Goal: Obtain resource: Obtain resource

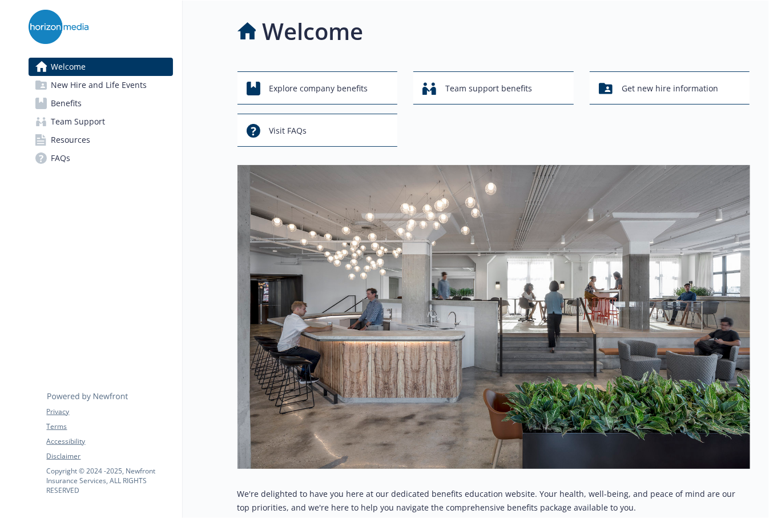
click at [58, 107] on span "Benefits" at bounding box center [66, 103] width 31 height 18
click at [56, 102] on span "Benefits" at bounding box center [66, 103] width 31 height 18
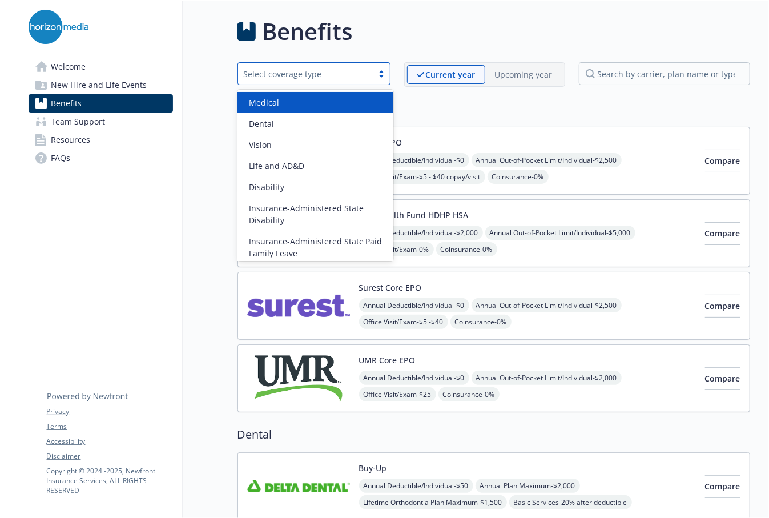
click at [311, 73] on div "Select coverage type" at bounding box center [305, 74] width 123 height 12
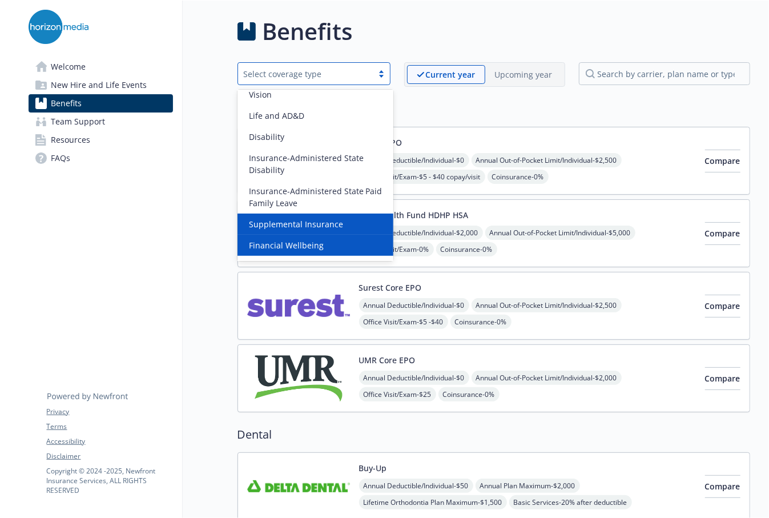
scroll to position [132, 0]
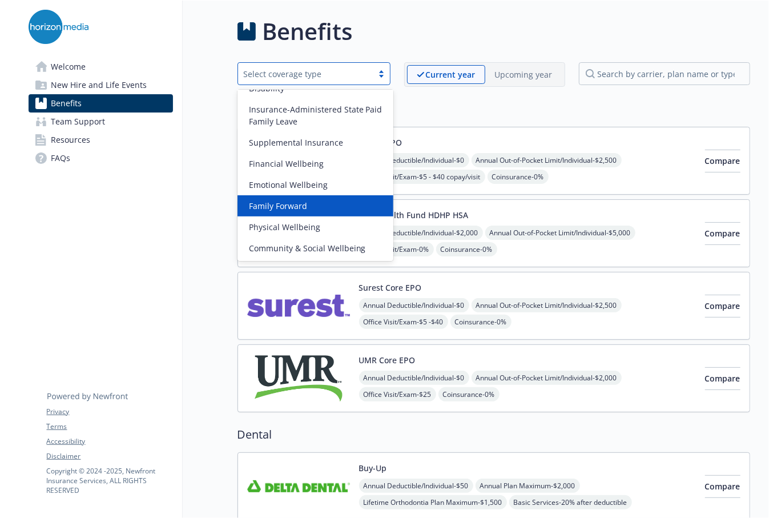
click at [301, 215] on div "Family Forward" at bounding box center [316, 205] width 156 height 21
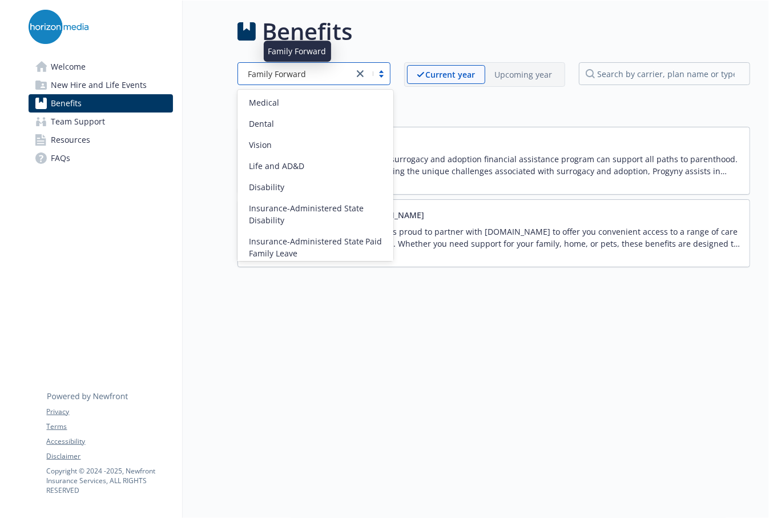
click at [313, 76] on div "Family Forward" at bounding box center [296, 74] width 104 height 12
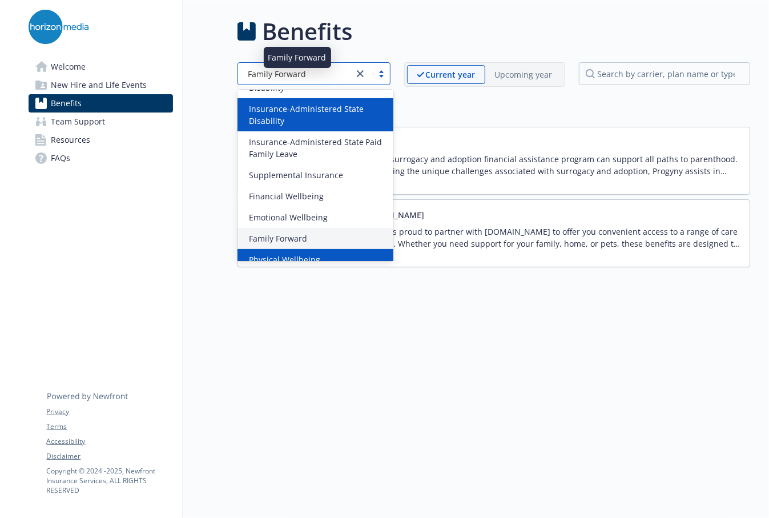
scroll to position [131, 0]
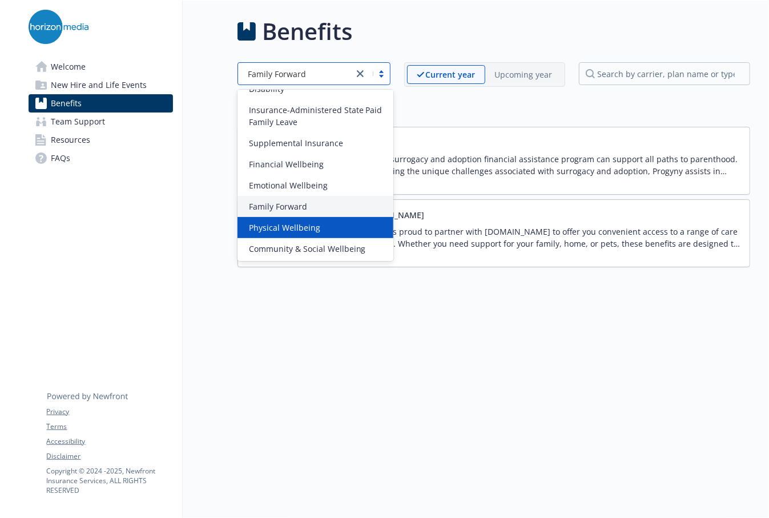
click at [301, 224] on span "Physical Wellbeing" at bounding box center [284, 228] width 71 height 12
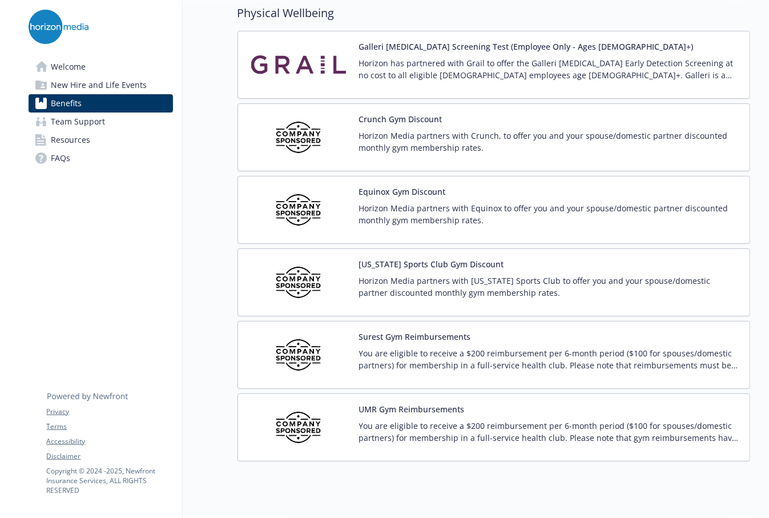
scroll to position [114, 0]
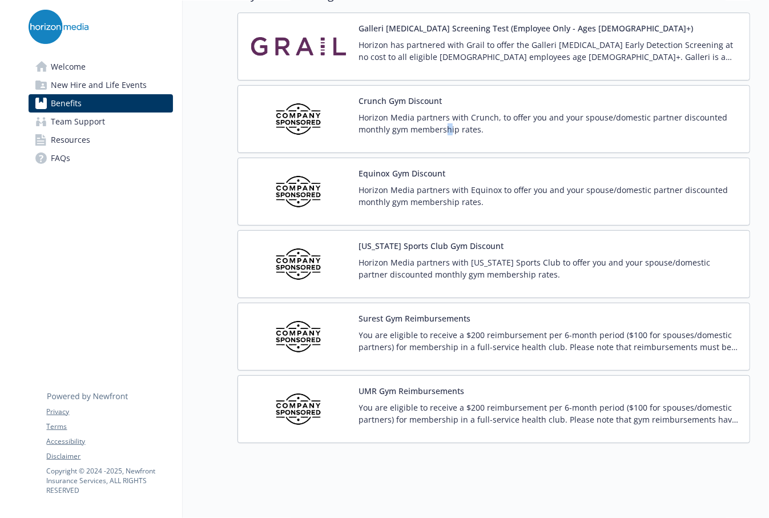
click at [447, 127] on p "Horizon Media partners with Crunch, to offer you and your spouse/domestic partn…" at bounding box center [549, 123] width 381 height 24
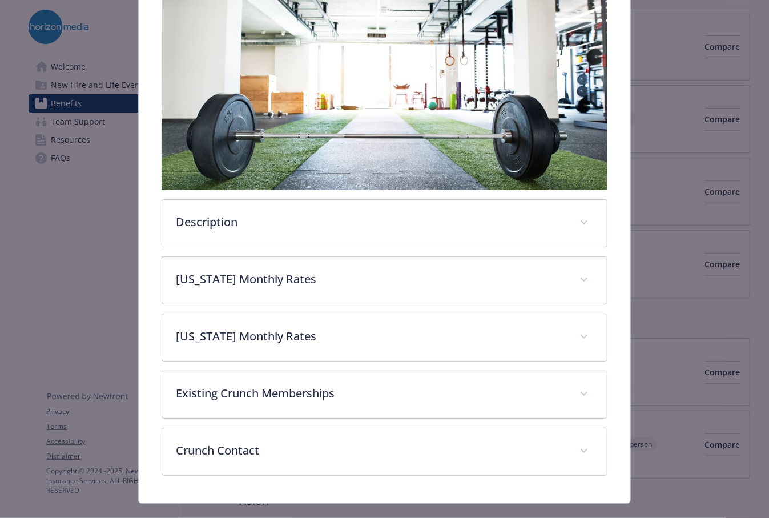
scroll to position [222, 0]
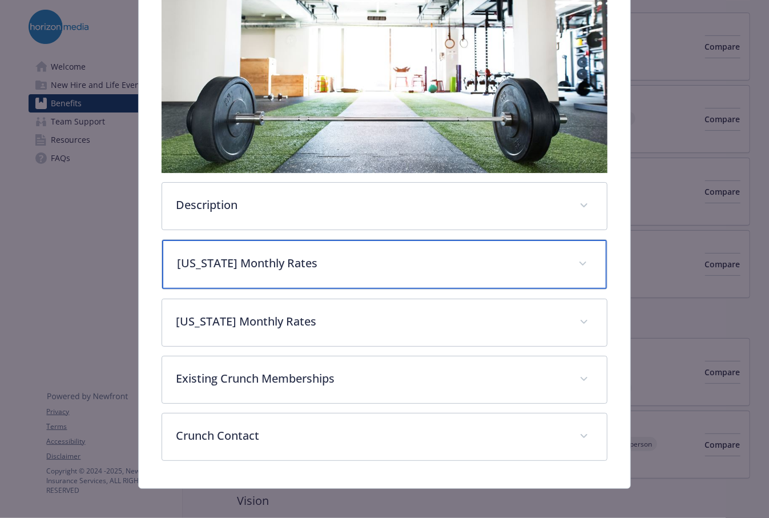
click at [365, 259] on p "[US_STATE] Monthly Rates" at bounding box center [370, 263] width 387 height 17
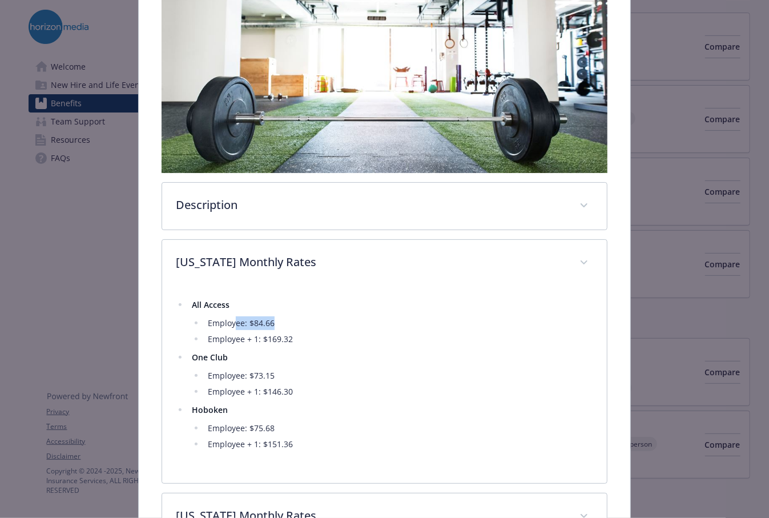
drag, startPoint x: 235, startPoint y: 325, endPoint x: 273, endPoint y: 319, distance: 38.1
click at [273, 319] on li "Employee: $84.66" at bounding box center [398, 323] width 388 height 14
drag, startPoint x: 267, startPoint y: 375, endPoint x: 206, endPoint y: 376, distance: 61.7
click at [206, 376] on li "Employee: $73.15" at bounding box center [398, 376] width 388 height 14
click at [207, 376] on li "Employee: $73.15" at bounding box center [398, 376] width 388 height 14
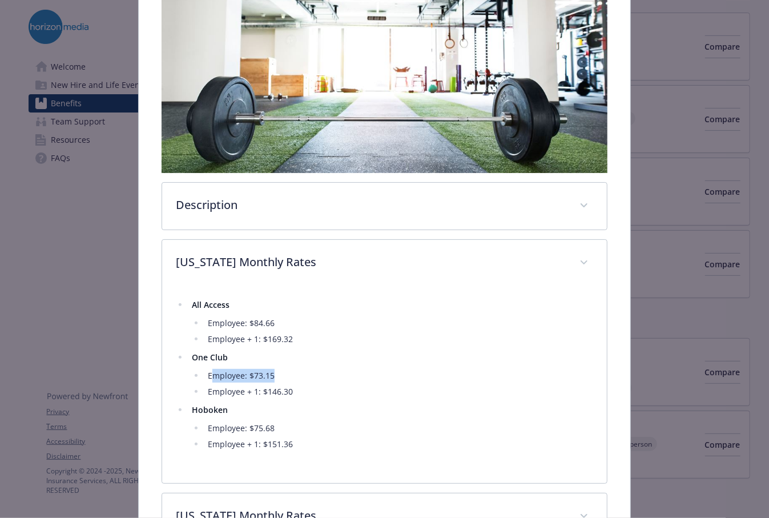
drag, startPoint x: 210, startPoint y: 375, endPoint x: 278, endPoint y: 372, distance: 68.0
click at [277, 372] on li "Employee: $73.15" at bounding box center [398, 376] width 388 height 14
click at [278, 371] on li "Employee: $73.15" at bounding box center [398, 376] width 388 height 14
drag, startPoint x: 278, startPoint y: 369, endPoint x: 211, endPoint y: 381, distance: 67.2
click at [211, 381] on ul "Employee: $73.15 Employee + 1: $146.30" at bounding box center [392, 384] width 401 height 30
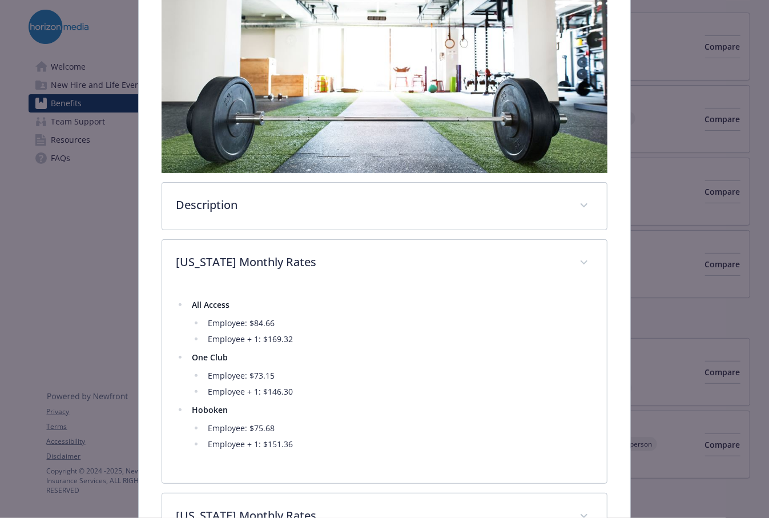
click at [210, 377] on li "Employee: $73.15" at bounding box center [398, 376] width 388 height 14
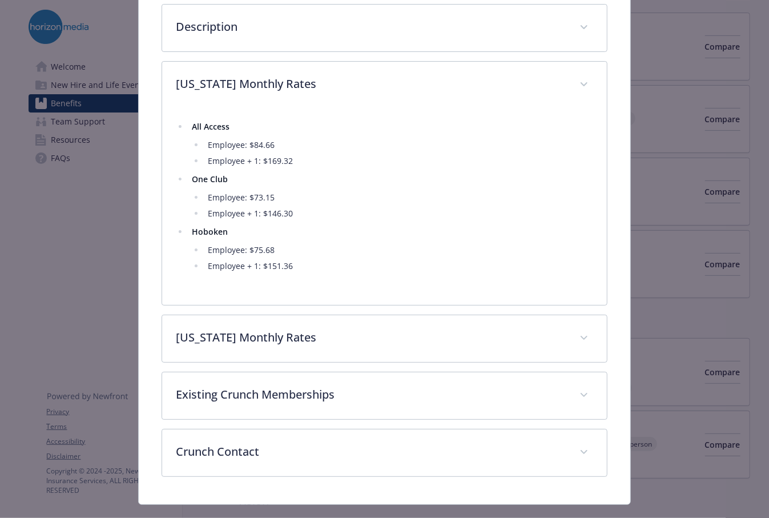
scroll to position [418, 0]
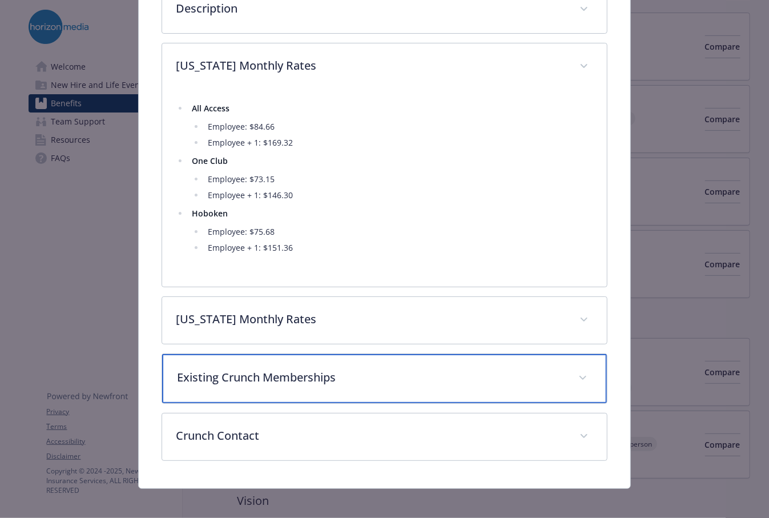
click at [225, 370] on p "Existing Crunch Memberships" at bounding box center [370, 377] width 387 height 17
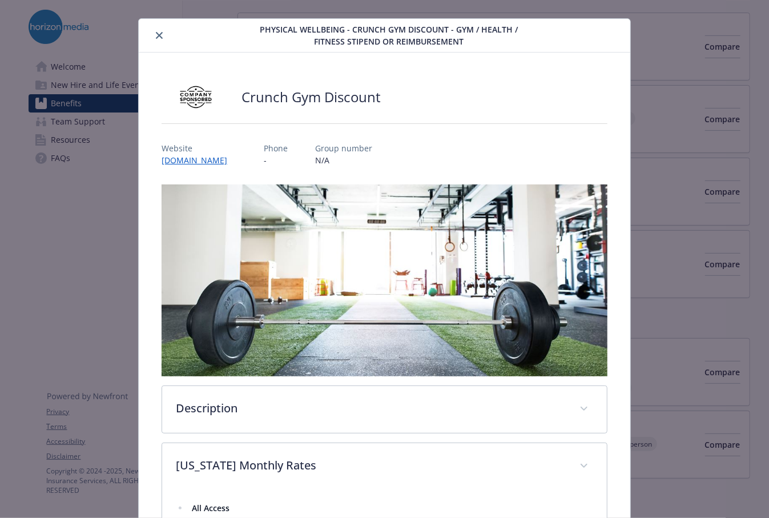
scroll to position [0, 0]
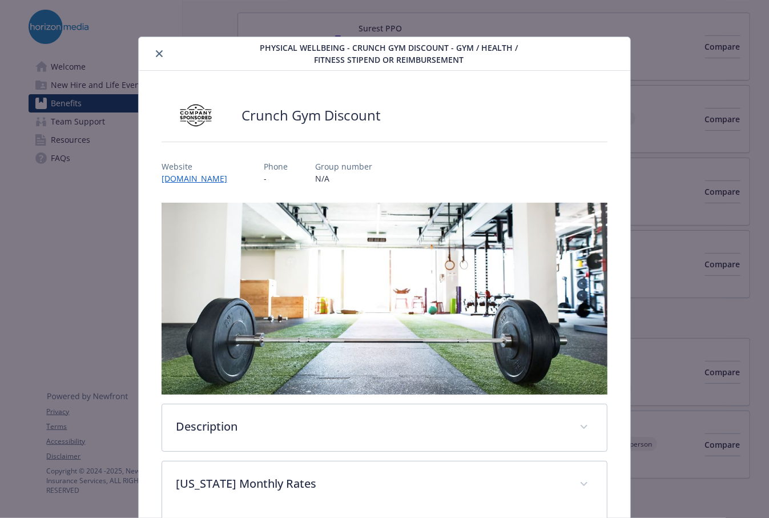
click at [160, 52] on icon "close" at bounding box center [159, 53] width 7 height 7
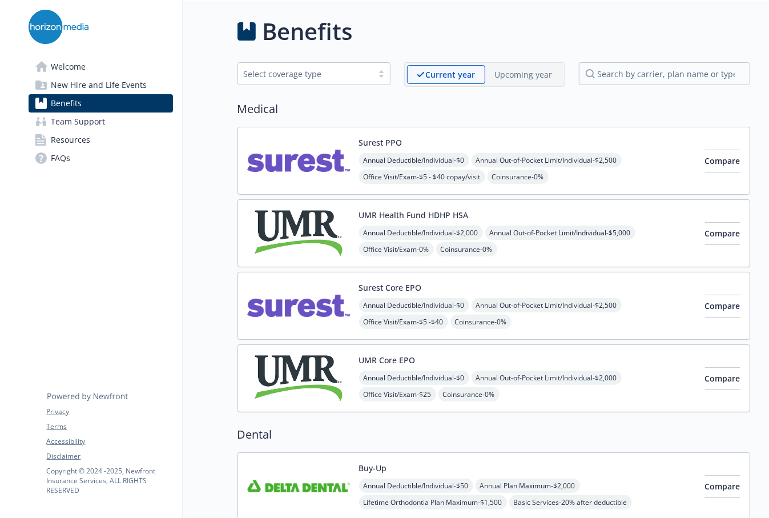
click at [323, 73] on div "Select coverage type" at bounding box center [305, 74] width 123 height 12
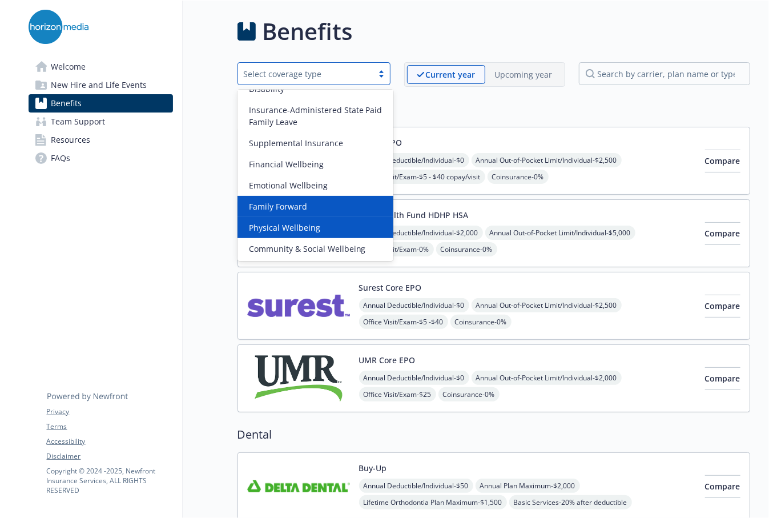
scroll to position [132, 0]
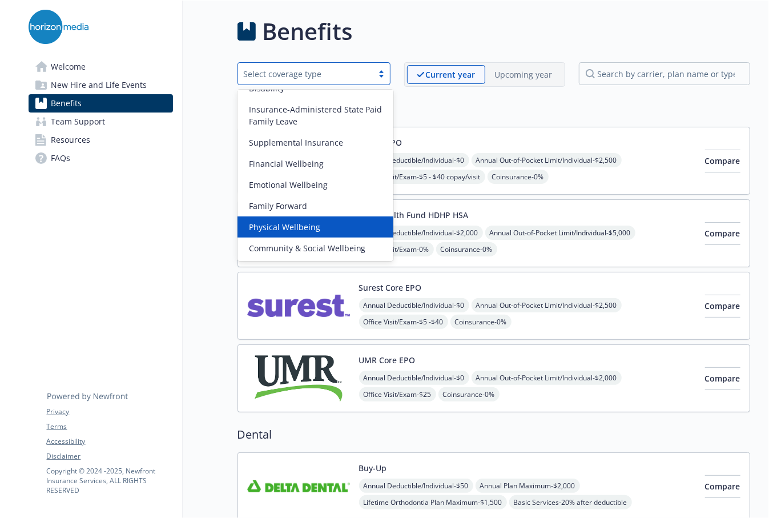
click at [303, 231] on span "Physical Wellbeing" at bounding box center [284, 227] width 71 height 12
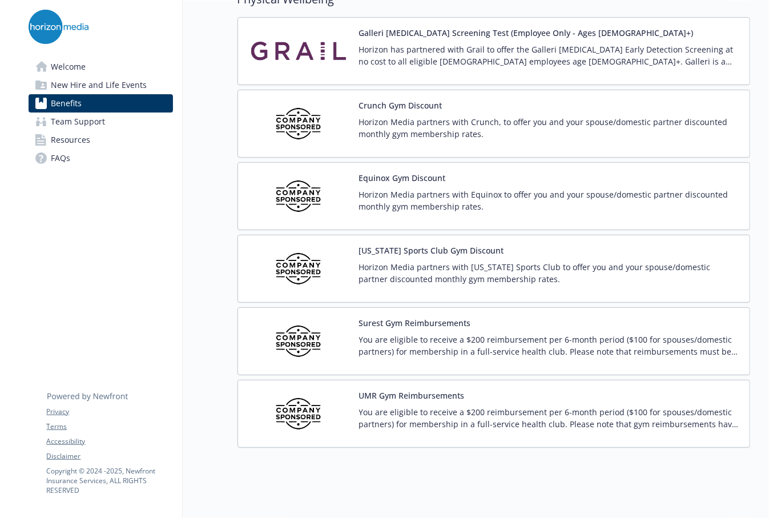
scroll to position [127, 0]
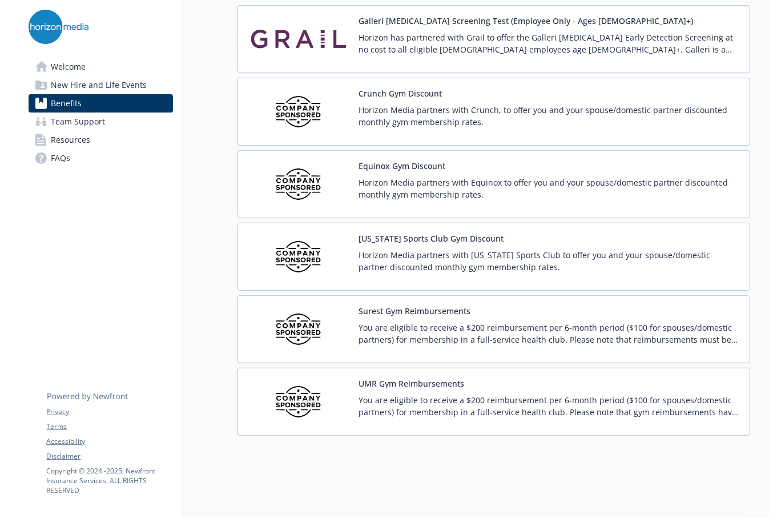
click at [458, 322] on p "You are eligible to receive a $200 reimbursement per 6-month period ($100 for s…" at bounding box center [549, 333] width 381 height 24
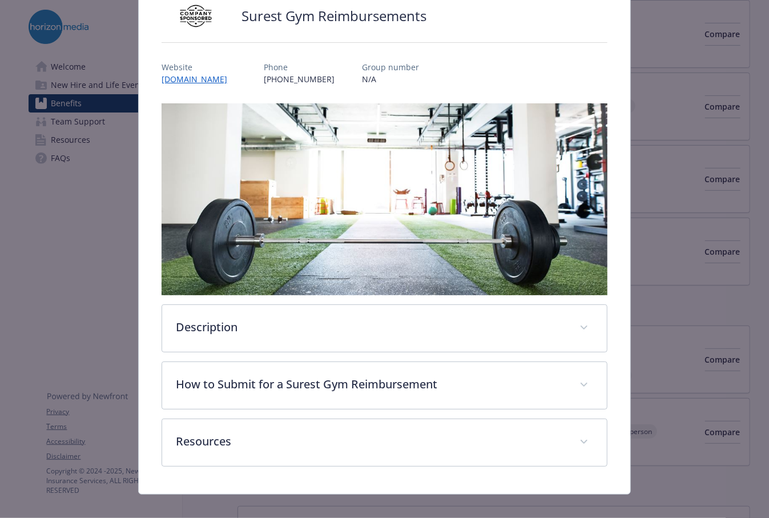
scroll to position [108, 0]
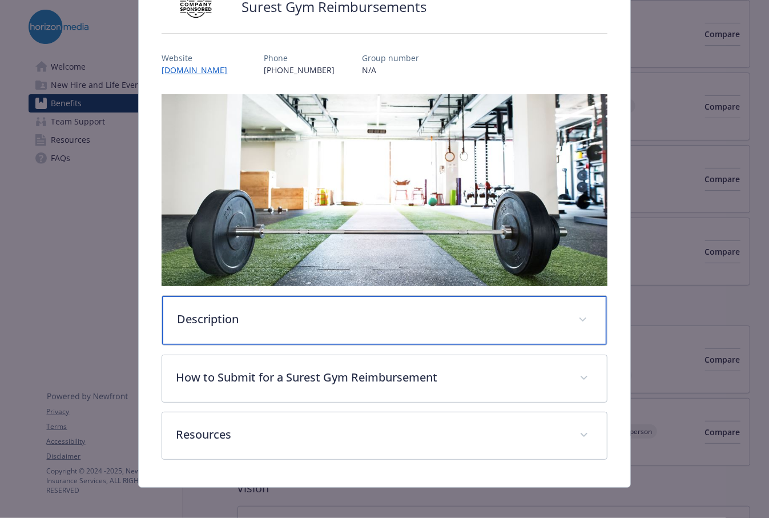
click at [312, 333] on div "Description" at bounding box center [384, 320] width 444 height 49
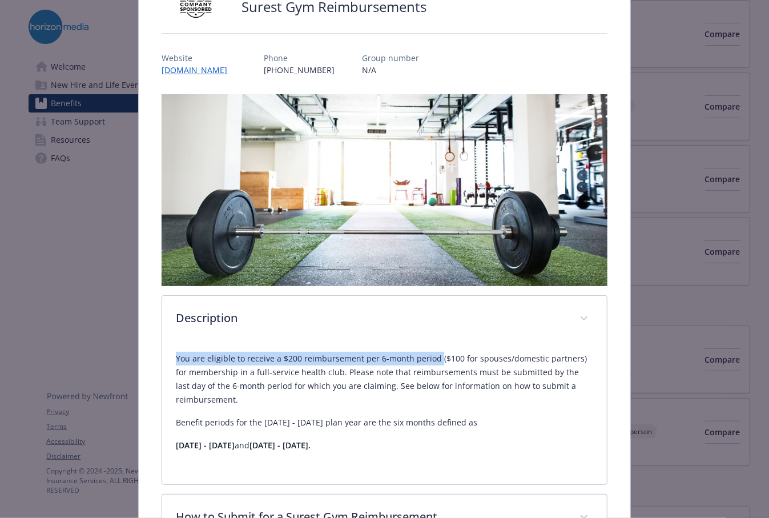
drag, startPoint x: 174, startPoint y: 360, endPoint x: 433, endPoint y: 355, distance: 258.7
click at [433, 355] on p "You are eligible to receive a $200 reimbursement per 6-month period ($100 for s…" at bounding box center [384, 379] width 417 height 55
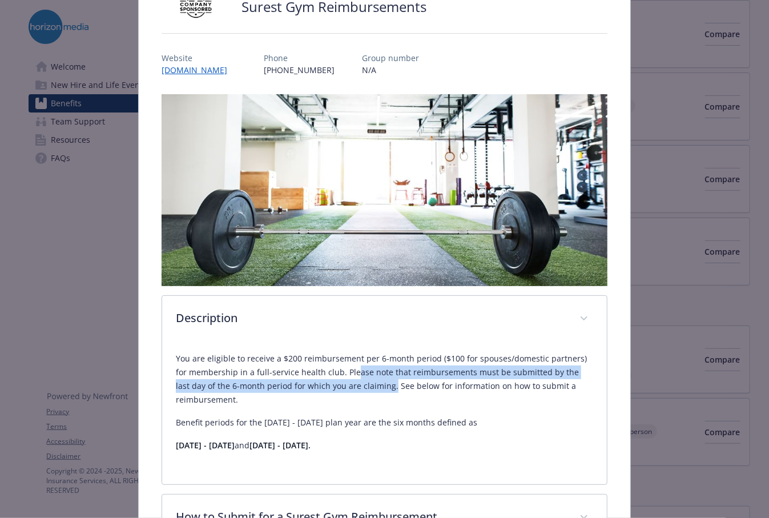
drag, startPoint x: 337, startPoint y: 372, endPoint x: 359, endPoint y: 382, distance: 24.0
click at [359, 382] on p "You are eligible to receive a $200 reimbursement per 6-month period ($100 for s…" at bounding box center [384, 379] width 417 height 55
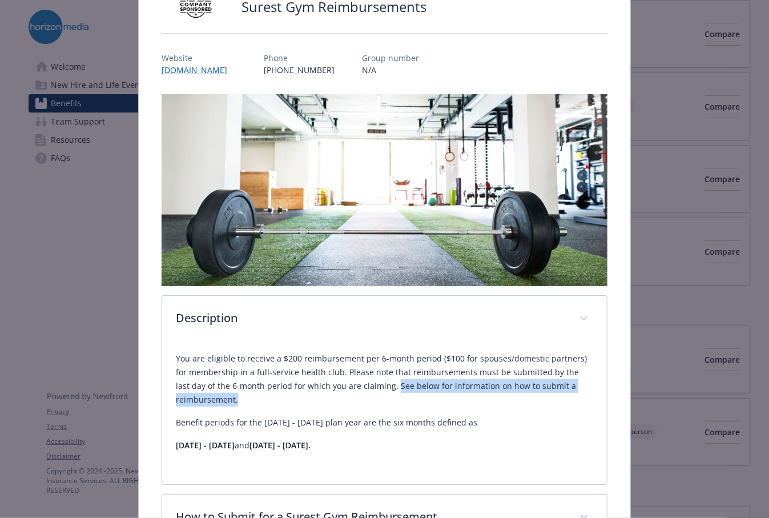
drag, startPoint x: 362, startPoint y: 385, endPoint x: 325, endPoint y: 404, distance: 40.9
click at [325, 404] on p "You are eligible to receive a $200 reimbursement per 6-month period ($100 for s…" at bounding box center [384, 379] width 417 height 55
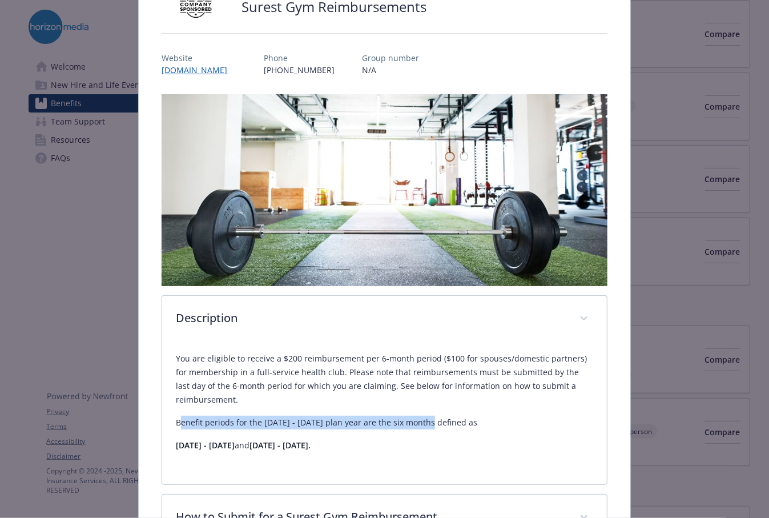
drag, startPoint x: 178, startPoint y: 420, endPoint x: 426, endPoint y: 405, distance: 248.3
click at [426, 405] on div "You are eligible to receive a $200 reimbursement per 6-month period ($100 for s…" at bounding box center [384, 402] width 417 height 100
click at [427, 405] on div "You are eligible to receive a $200 reimbursement per 6-month period ($100 for s…" at bounding box center [384, 402] width 417 height 100
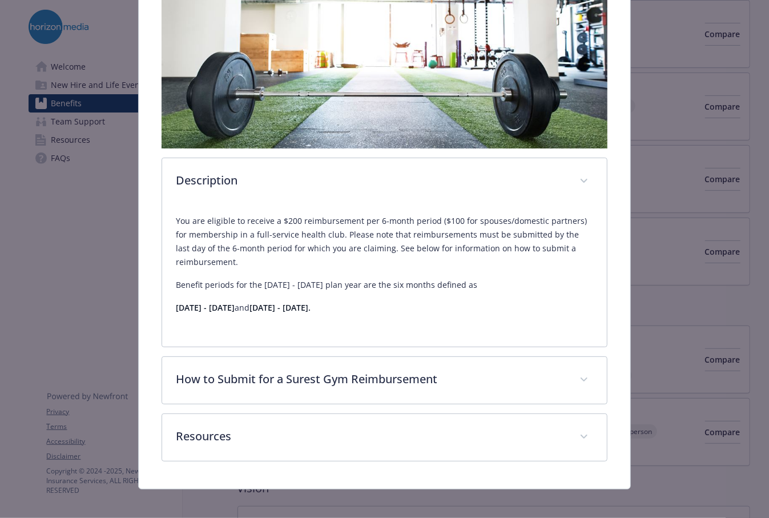
scroll to position [250, 0]
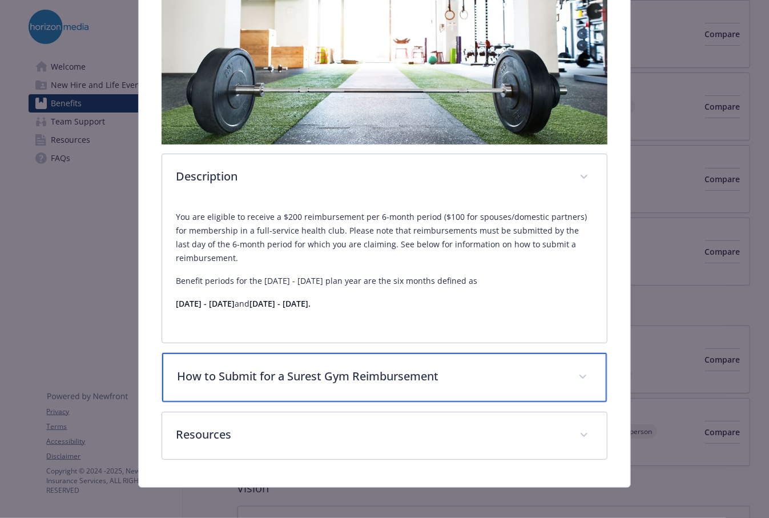
click at [417, 380] on p "How to Submit for a Surest Gym Reimbursement" at bounding box center [370, 376] width 387 height 17
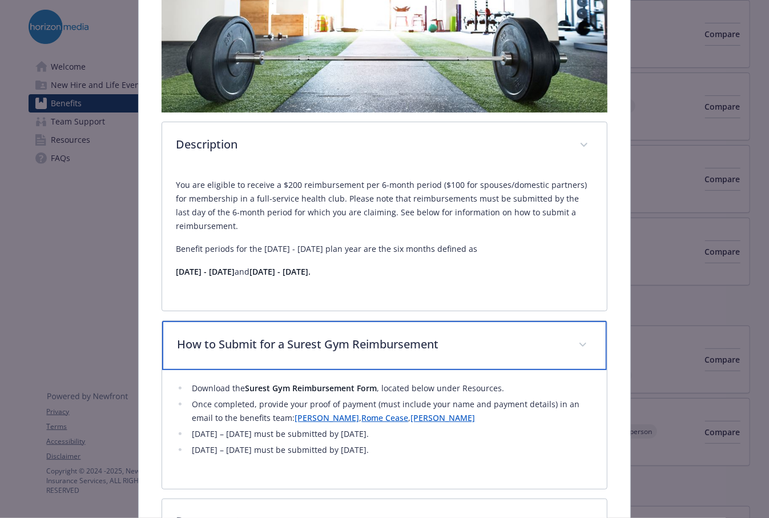
scroll to position [307, 0]
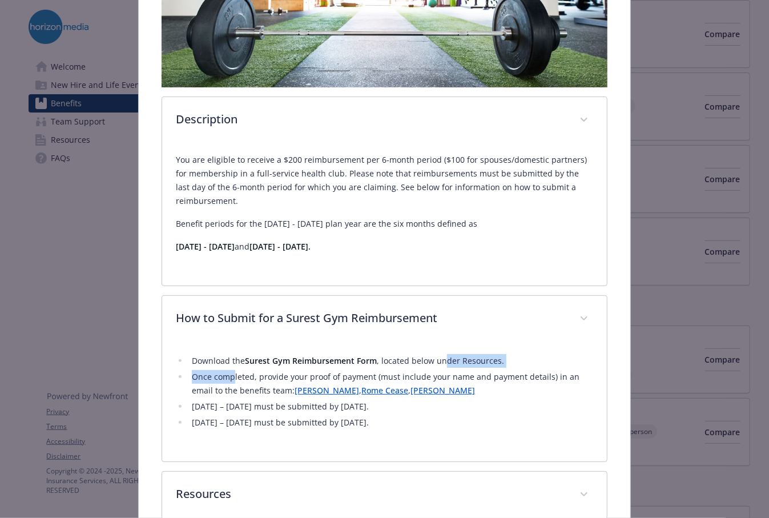
drag, startPoint x: 232, startPoint y: 365, endPoint x: 409, endPoint y: 347, distance: 177.4
click at [440, 344] on div "Download the Surest Gym Reimbursement Form , located below under Resources. Onc…" at bounding box center [384, 395] width 417 height 105
click at [220, 377] on li "Once completed, provide your proof of payment (must include your name and payme…" at bounding box center [390, 383] width 404 height 27
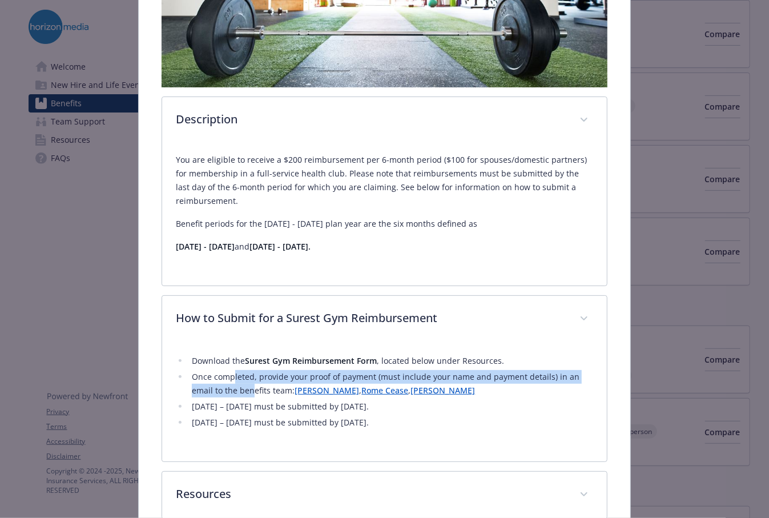
drag, startPoint x: 231, startPoint y: 374, endPoint x: 251, endPoint y: 386, distance: 22.8
click at [251, 386] on li "Once completed, provide your proof of payment (must include your name and payme…" at bounding box center [390, 383] width 404 height 27
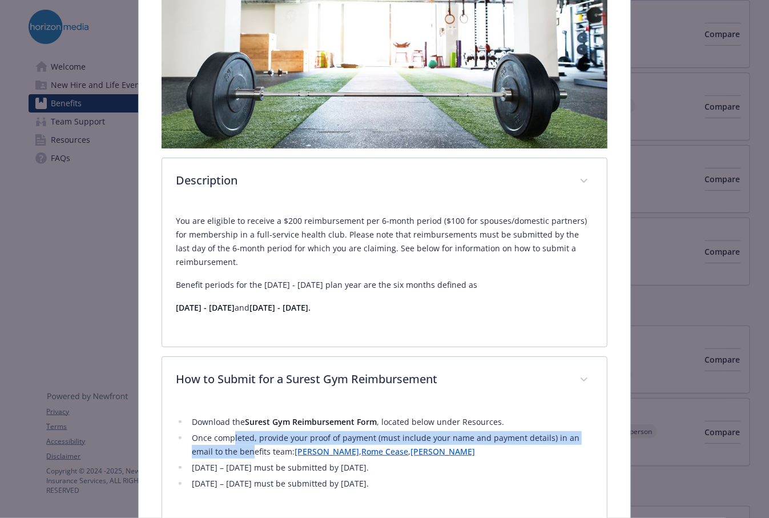
scroll to position [364, 0]
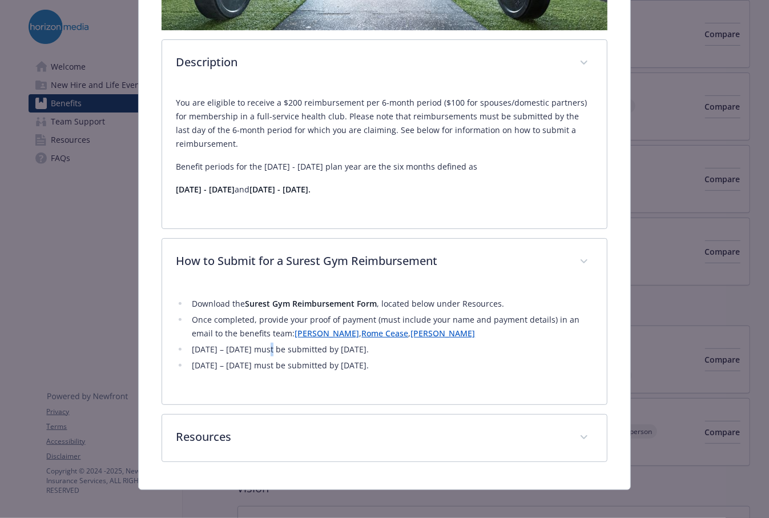
drag, startPoint x: 260, startPoint y: 351, endPoint x: 267, endPoint y: 350, distance: 6.9
click at [267, 350] on li "[DATE] – [DATE] must be submitted by [DATE]." at bounding box center [390, 350] width 404 height 14
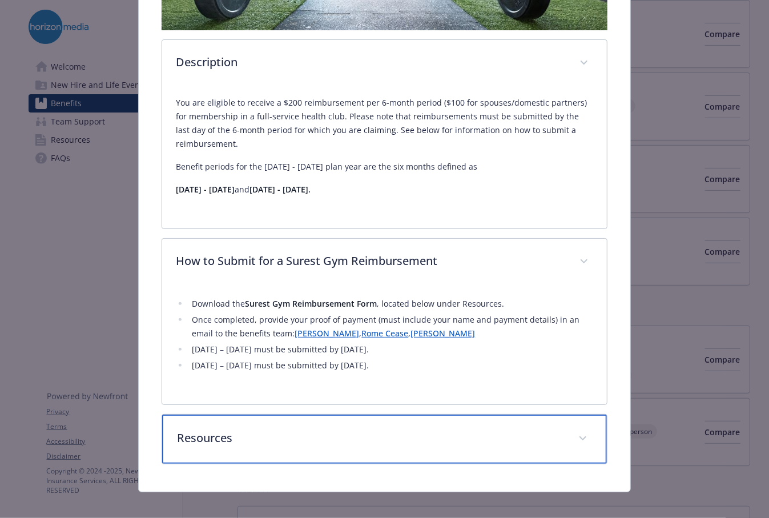
click at [416, 438] on p "Resources" at bounding box center [370, 437] width 387 height 17
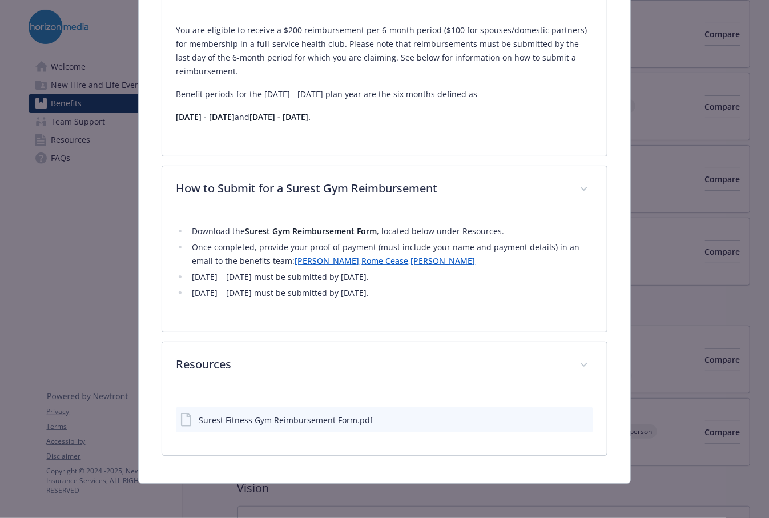
scroll to position [435, 0]
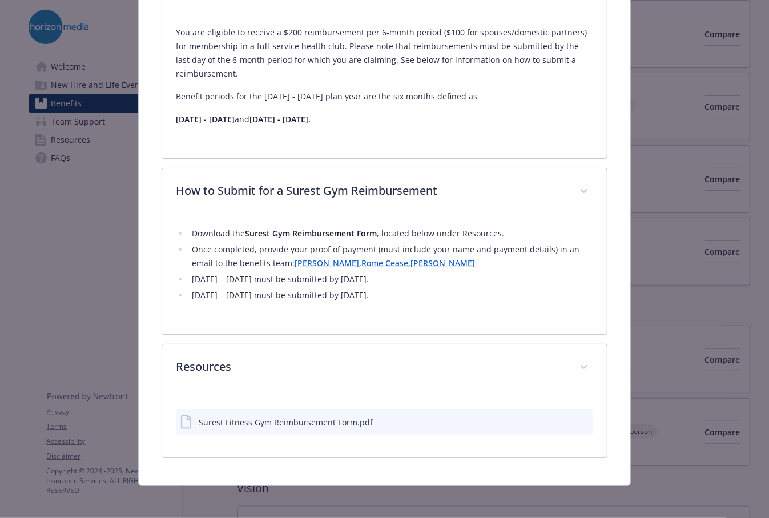
click at [580, 417] on icon "preview file" at bounding box center [582, 421] width 10 height 8
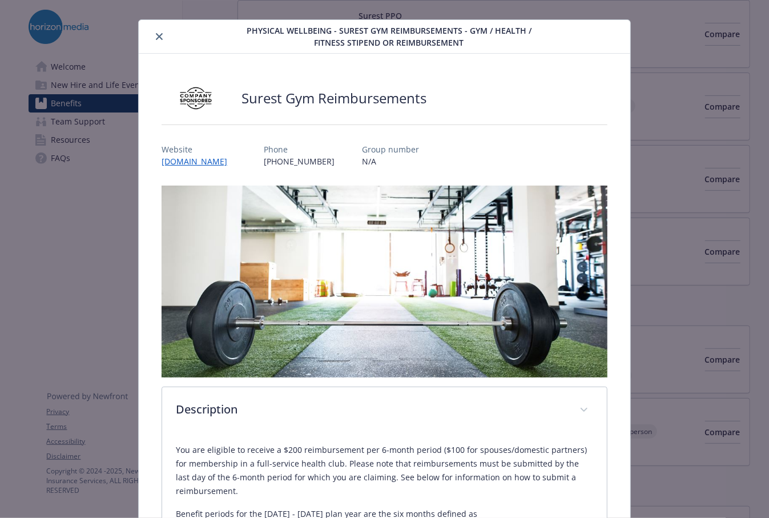
scroll to position [0, 0]
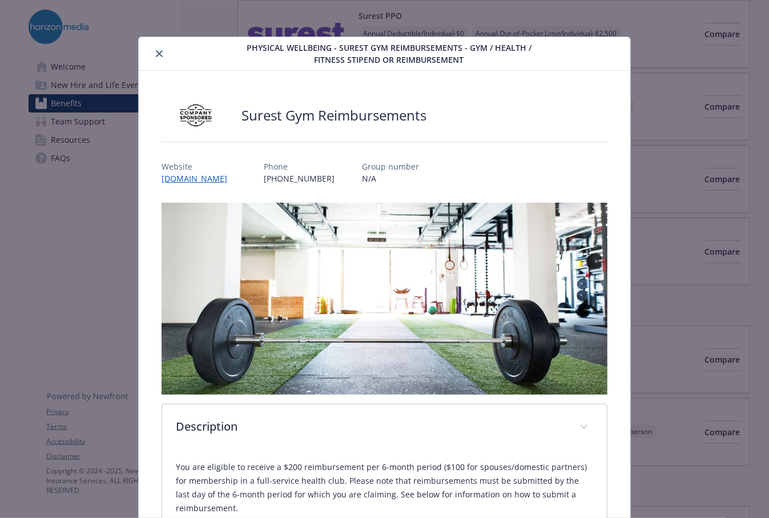
click at [162, 52] on button "close" at bounding box center [159, 54] width 14 height 14
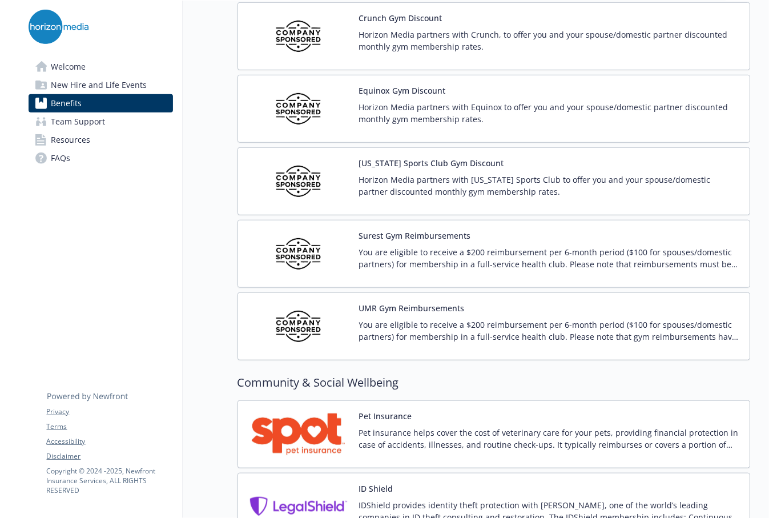
scroll to position [2689, 0]
click at [424, 303] on button "UMR Gym Reimbursements" at bounding box center [412, 309] width 106 height 12
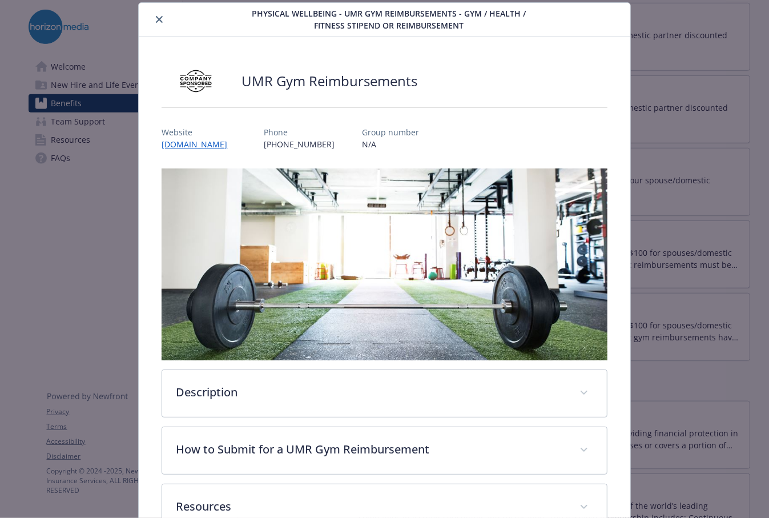
scroll to position [108, 0]
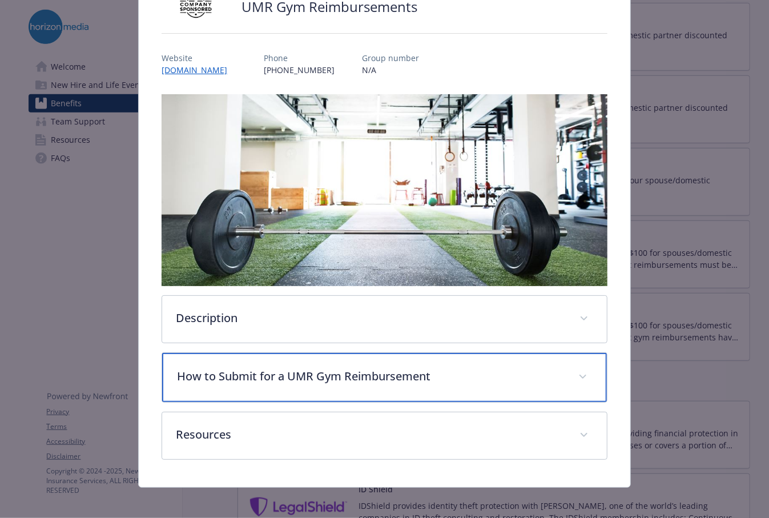
click at [341, 376] on p "How to Submit for a UMR Gym Reimbursement" at bounding box center [370, 376] width 387 height 17
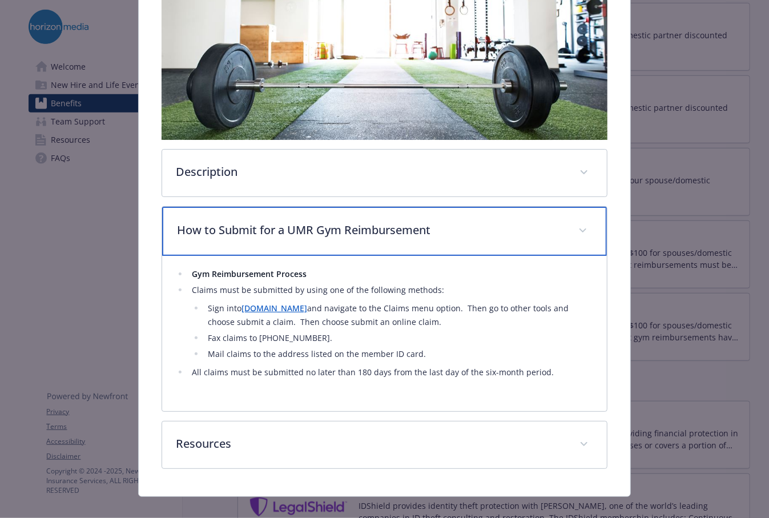
scroll to position [266, 0]
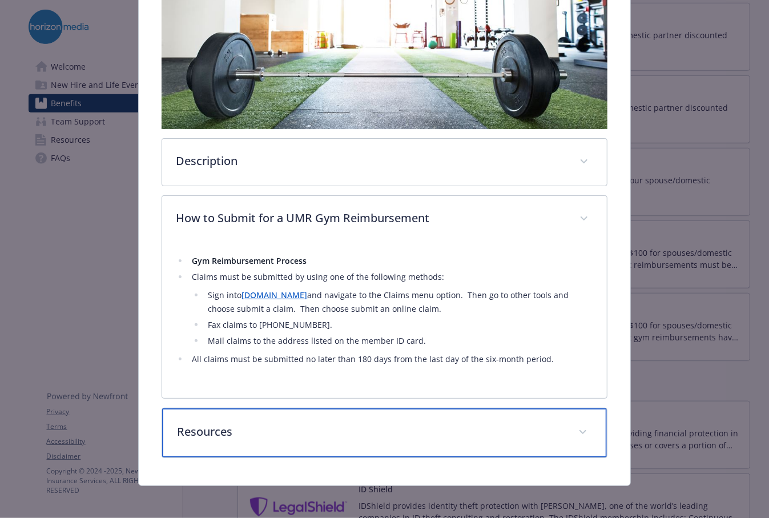
click at [327, 441] on div "Resources" at bounding box center [384, 432] width 444 height 49
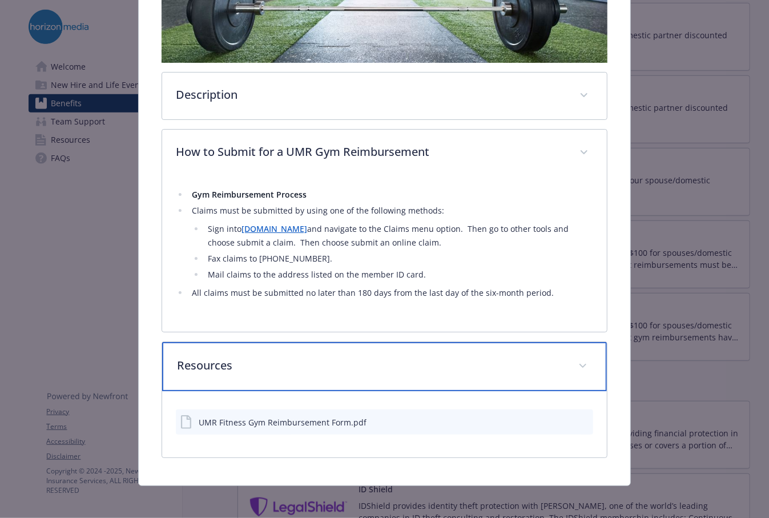
scroll to position [275, 0]
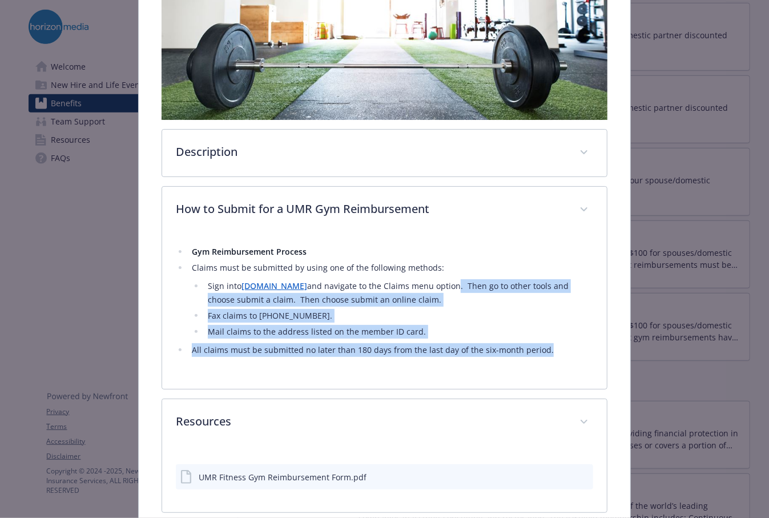
drag, startPoint x: 423, startPoint y: 288, endPoint x: 547, endPoint y: 341, distance: 135.1
click at [547, 340] on ul "Gym Reimbursement Process Claims must be submitted by using one of the followin…" at bounding box center [384, 301] width 417 height 112
click at [547, 343] on li "All claims must be submitted no later than 180 days from the last day of the si…" at bounding box center [390, 350] width 404 height 14
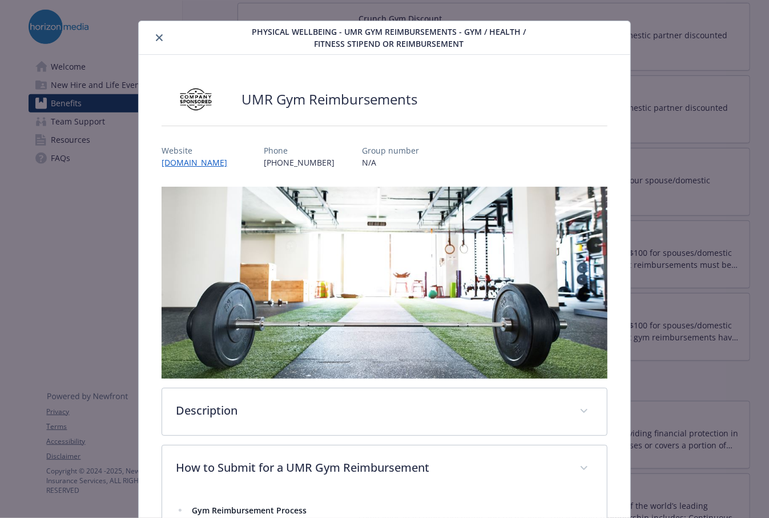
scroll to position [0, 0]
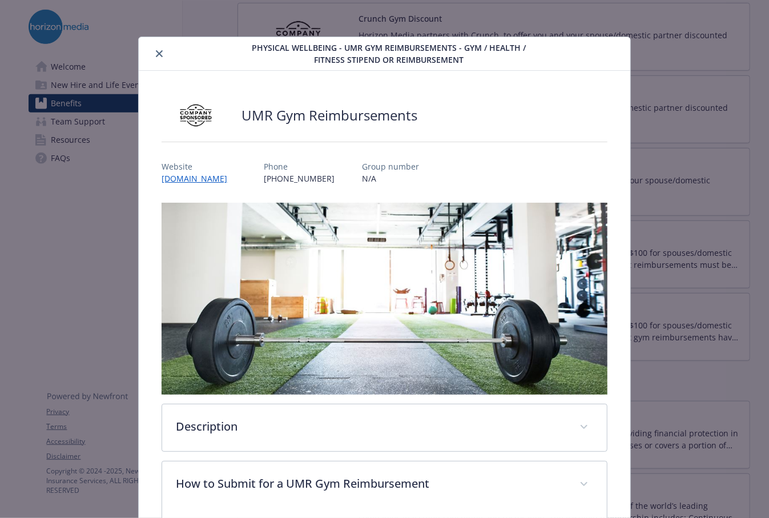
click at [156, 56] on icon "close" at bounding box center [159, 53] width 7 height 7
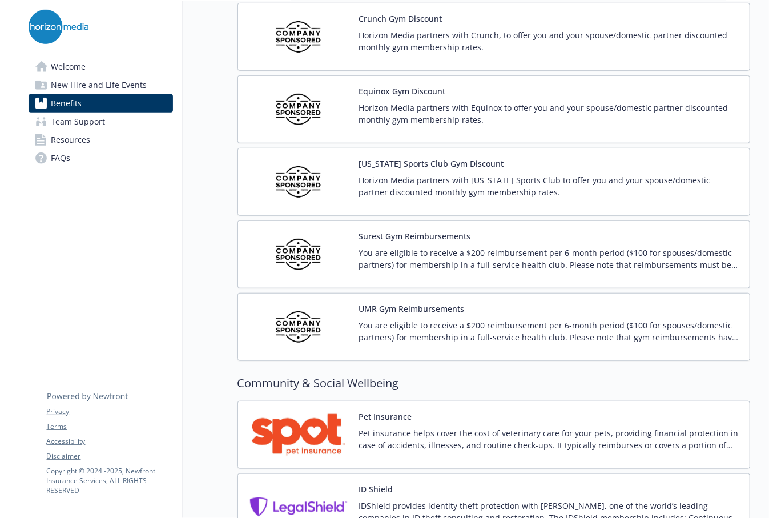
click at [409, 254] on p "You are eligible to receive a $200 reimbursement per 6-month period ($100 for s…" at bounding box center [549, 259] width 381 height 24
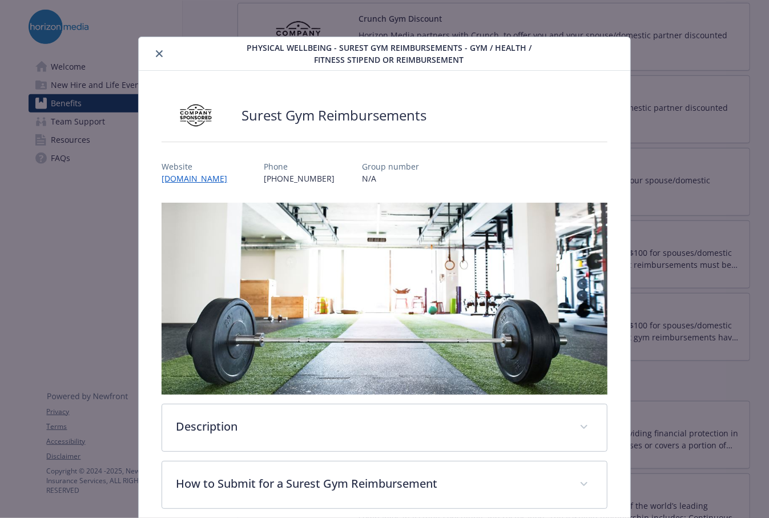
scroll to position [34, 0]
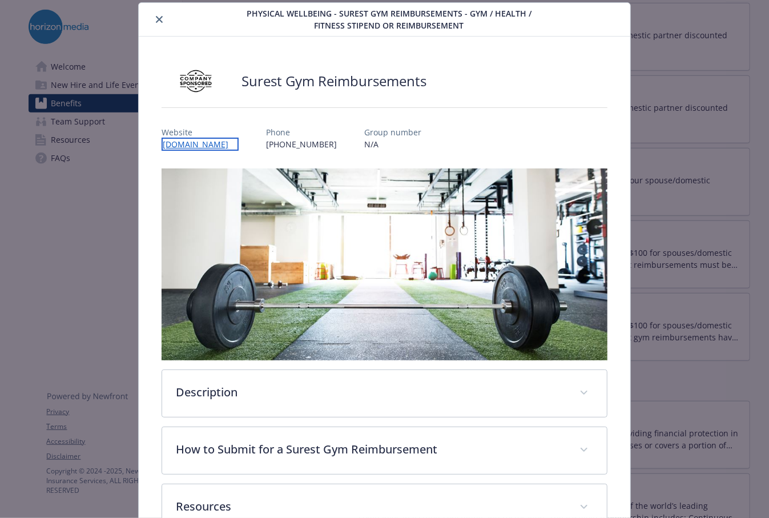
click at [204, 140] on link "[DOMAIN_NAME]" at bounding box center [200, 144] width 77 height 13
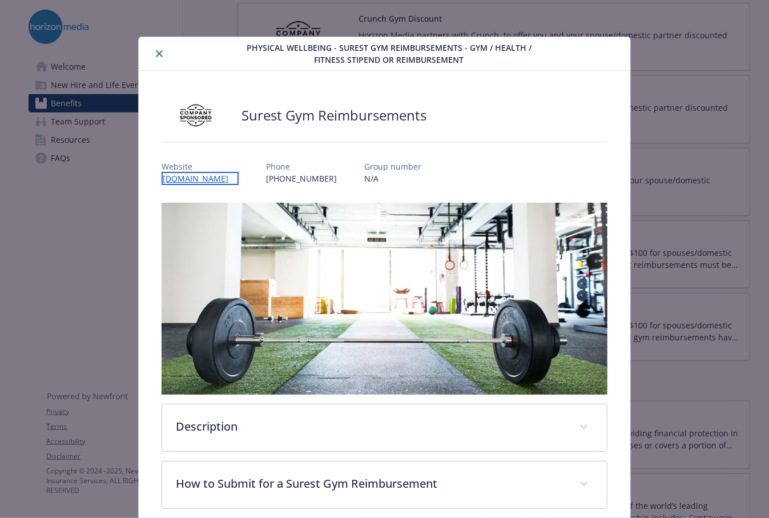
scroll to position [108, 0]
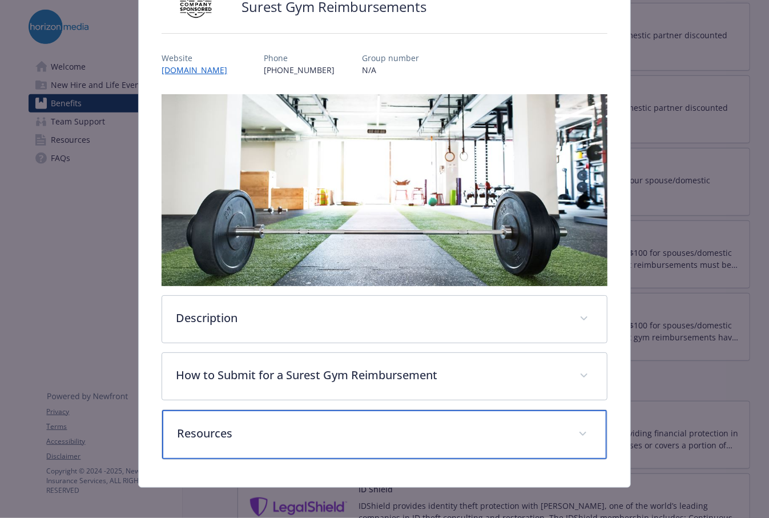
click at [378, 425] on p "Resources" at bounding box center [370, 433] width 387 height 17
